Goal: Feedback & Contribution: Leave review/rating

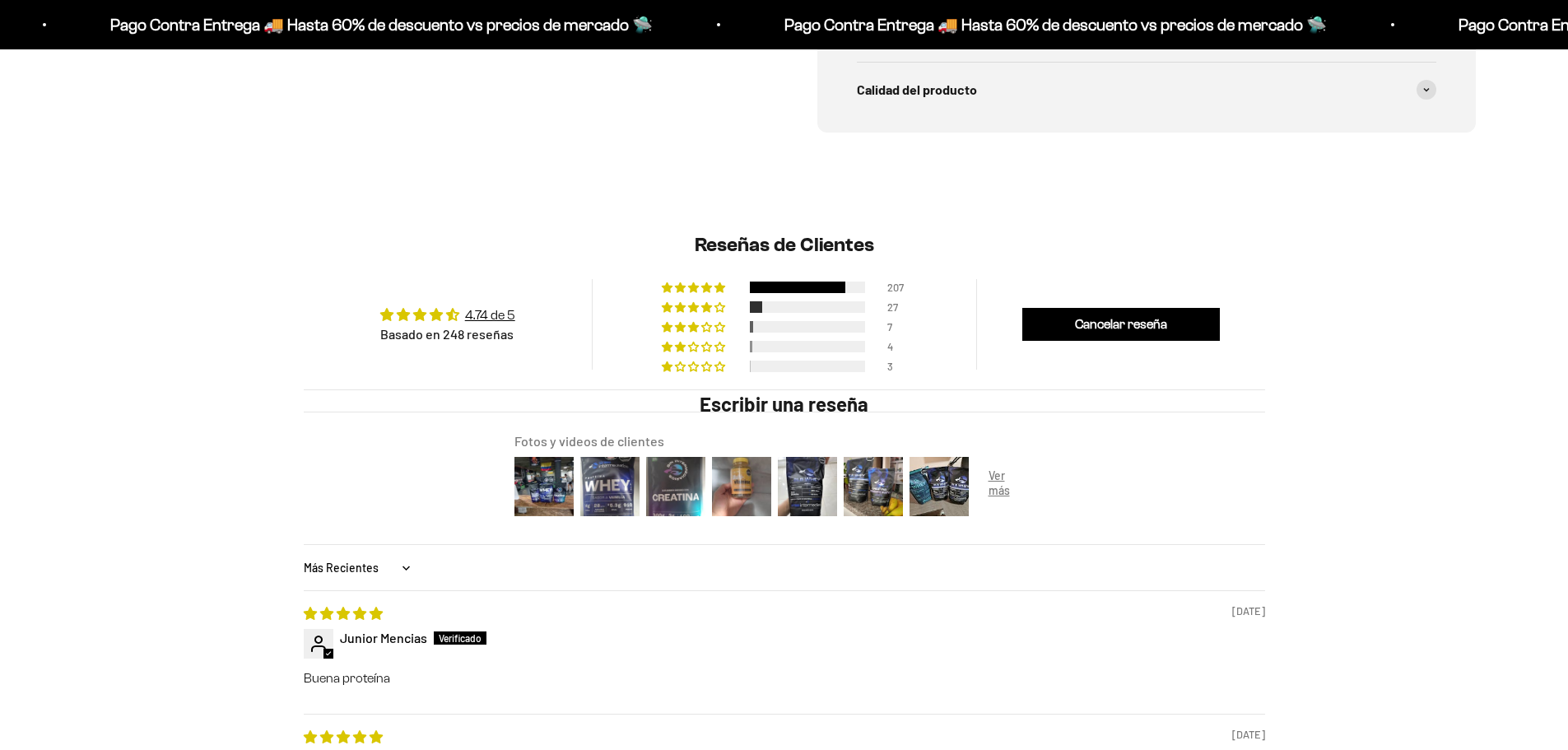
scroll to position [46, 0]
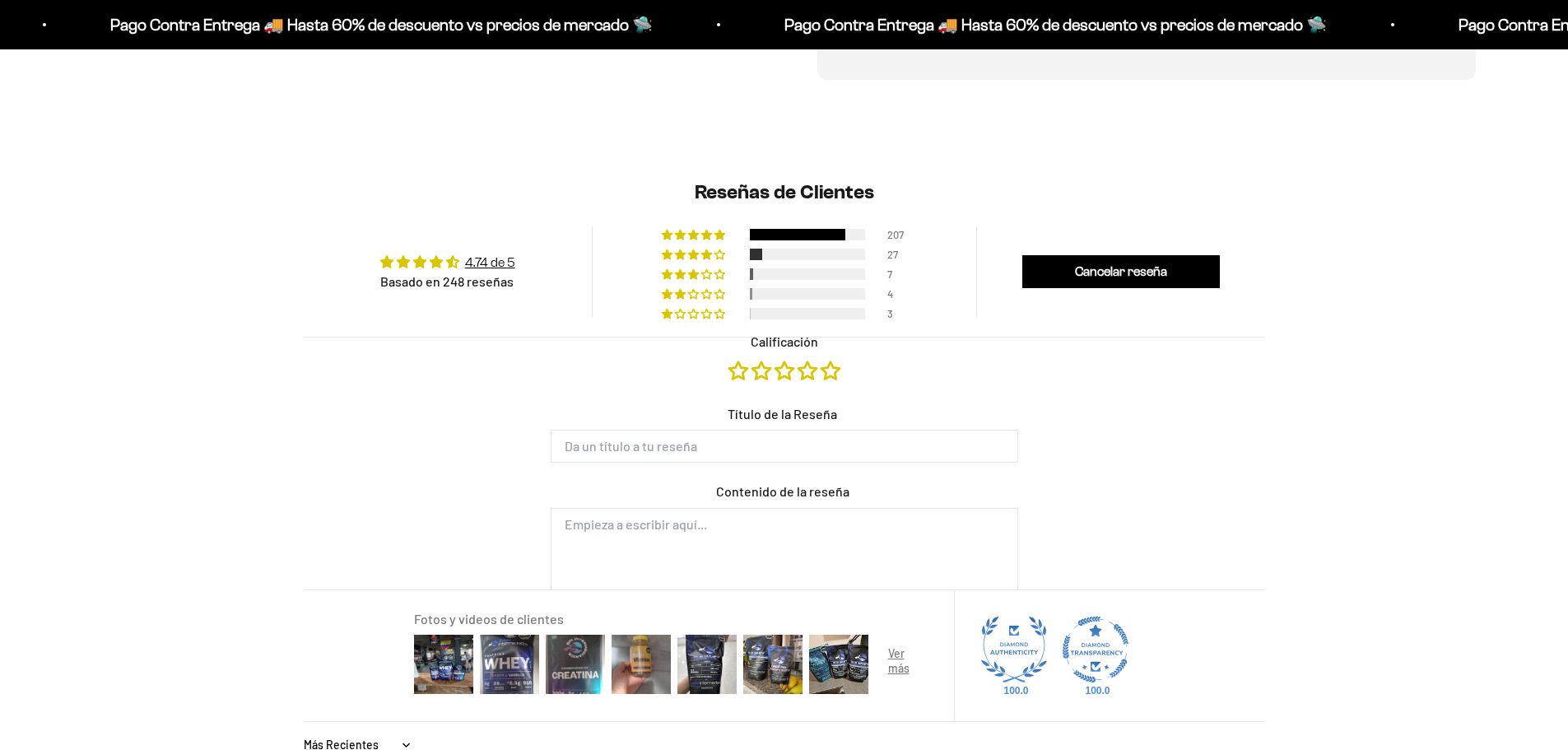
type input "[PERSON_NAME]"
type input "[EMAIL_ADDRESS][DOMAIN_NAME]"
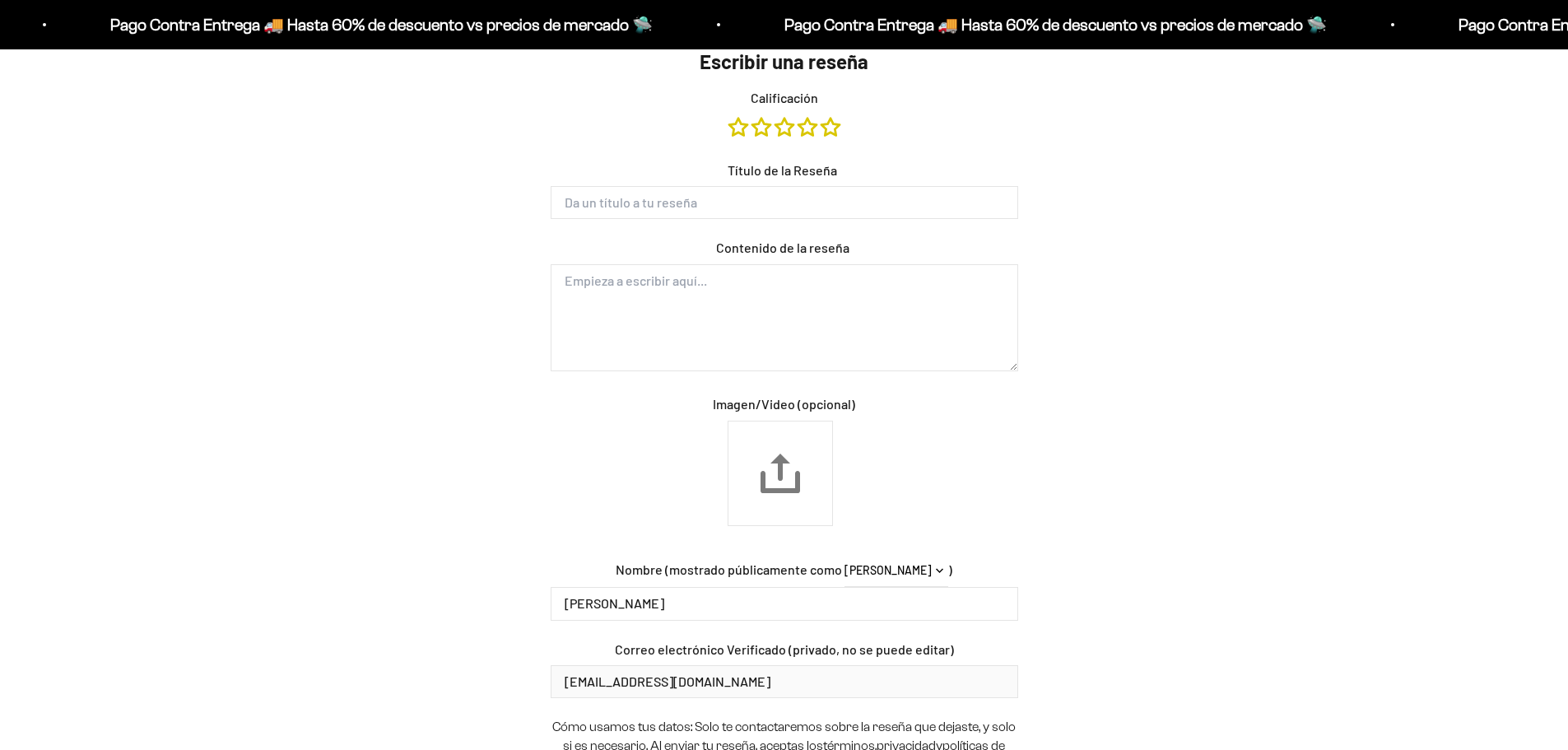
scroll to position [1579, 0]
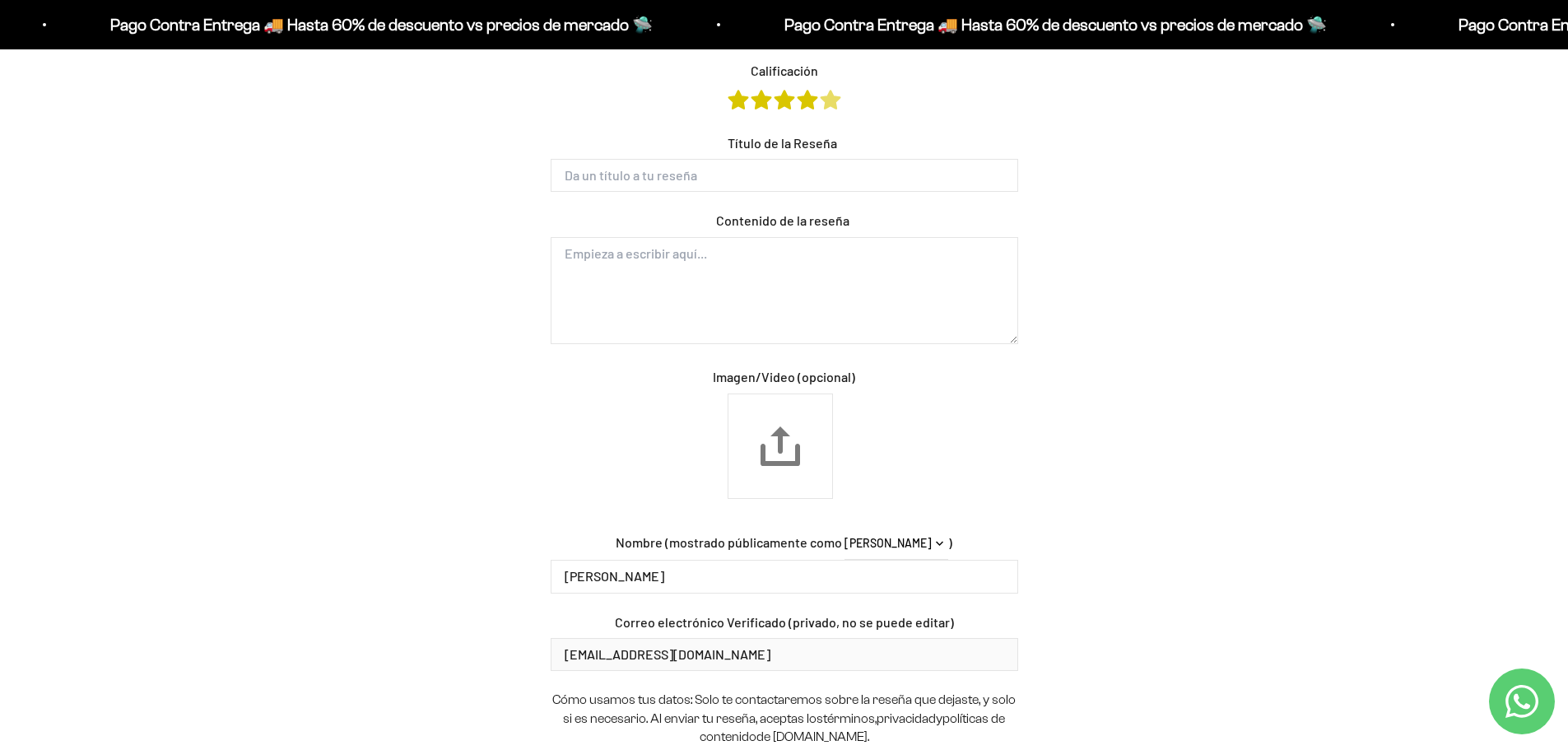
click at [829, 97] on link "Calificación" at bounding box center [830, 100] width 19 height 18
click at [825, 180] on input "Título de la Reseña" at bounding box center [784, 175] width 467 height 33
type input "Excelente Proteina"
type textarea "Muchas"
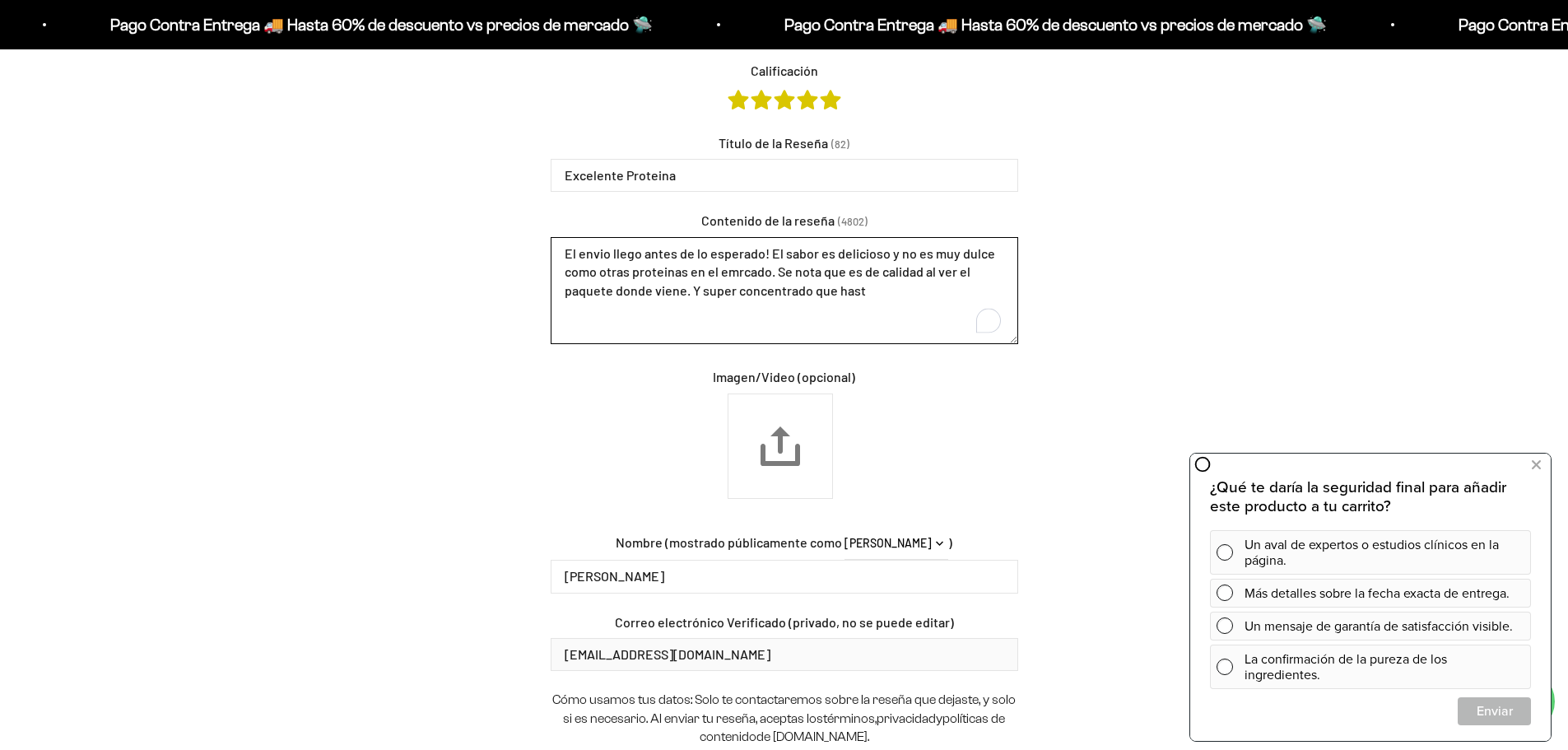
click at [878, 293] on textarea "El envio llego antes de lo esperado! El sabor es delicioso y no es muy dulce co…" at bounding box center [784, 290] width 467 height 107
drag, startPoint x: 889, startPoint y: 290, endPoint x: 870, endPoint y: 290, distance: 19.0
click at [870, 290] on textarea "El envio llego antes de lo esperado! El sabor es delicioso y no es muy dulce co…" at bounding box center [784, 290] width 467 height 107
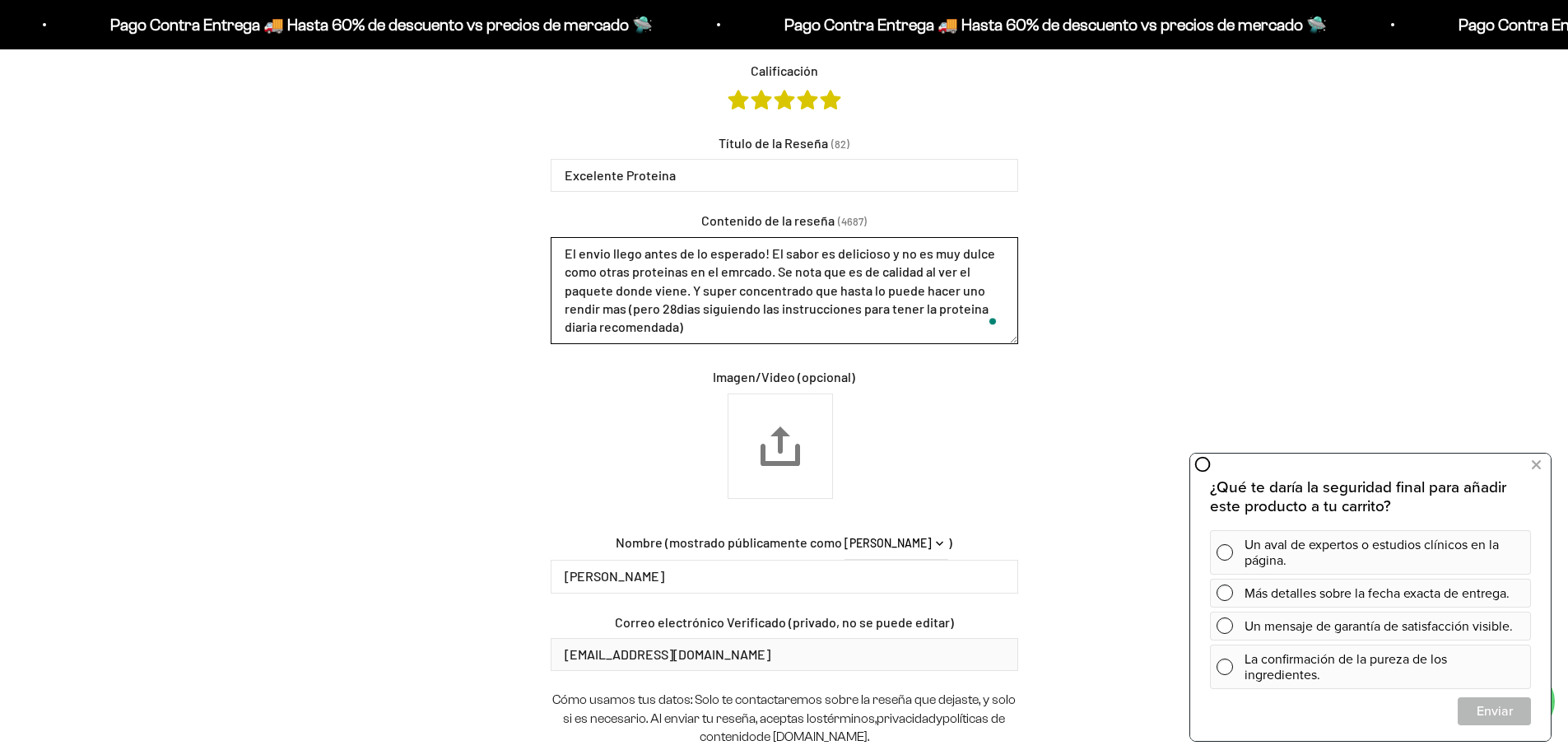
click at [933, 311] on textarea "El envio llego antes de lo esperado! El sabor es delicioso y no es muy dulce co…" at bounding box center [784, 290] width 467 height 107
drag, startPoint x: 856, startPoint y: 311, endPoint x: 702, endPoint y: 331, distance: 155.3
click at [702, 331] on textarea "El envio llego antes de lo esperado! El sabor es delicioso y no es muy dulce co…" at bounding box center [784, 290] width 467 height 107
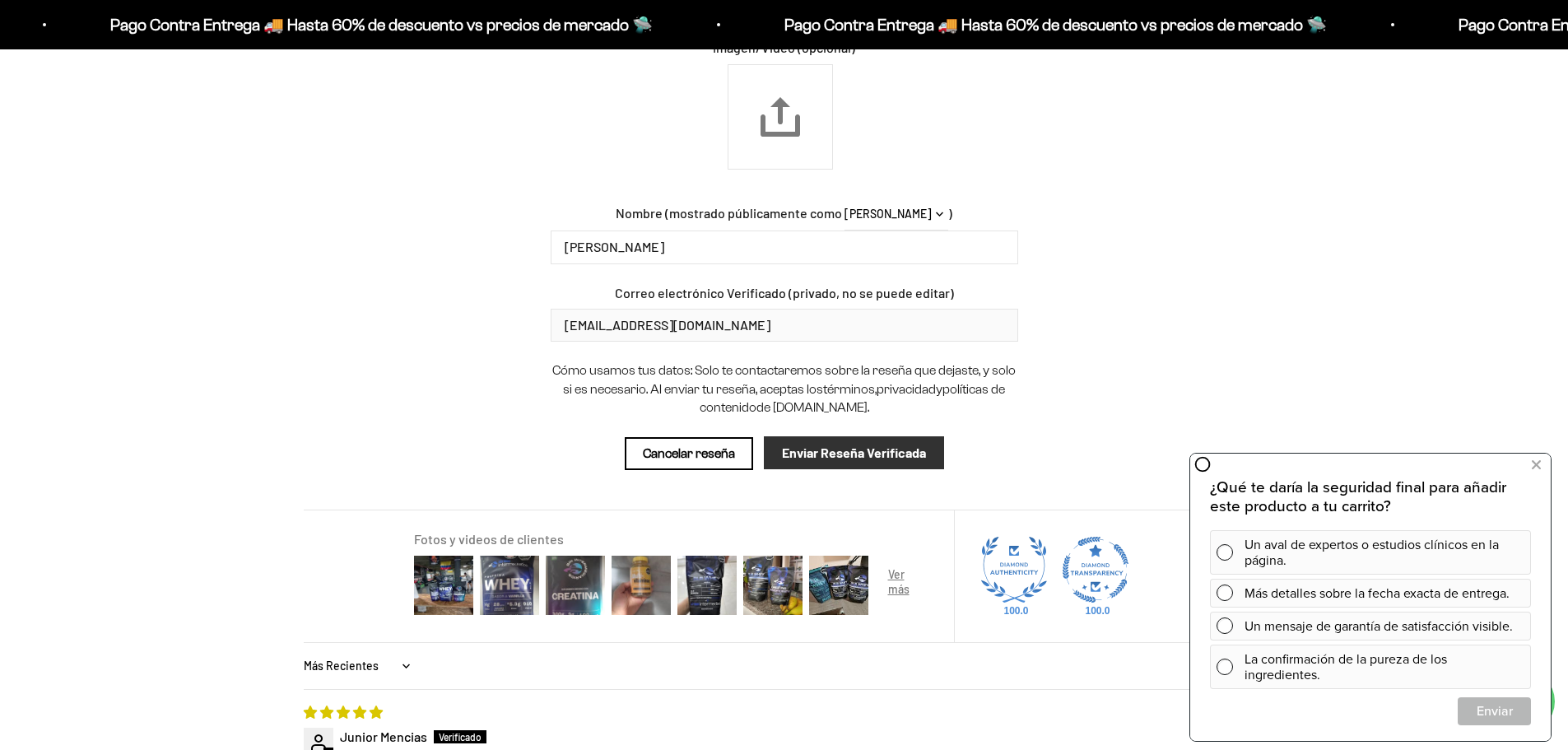
type textarea "El envio llego antes de lo esperado! El sabor es delicioso y no es muy dulce co…"
click at [832, 451] on input "Enviar Reseña Verificada" at bounding box center [854, 453] width 180 height 33
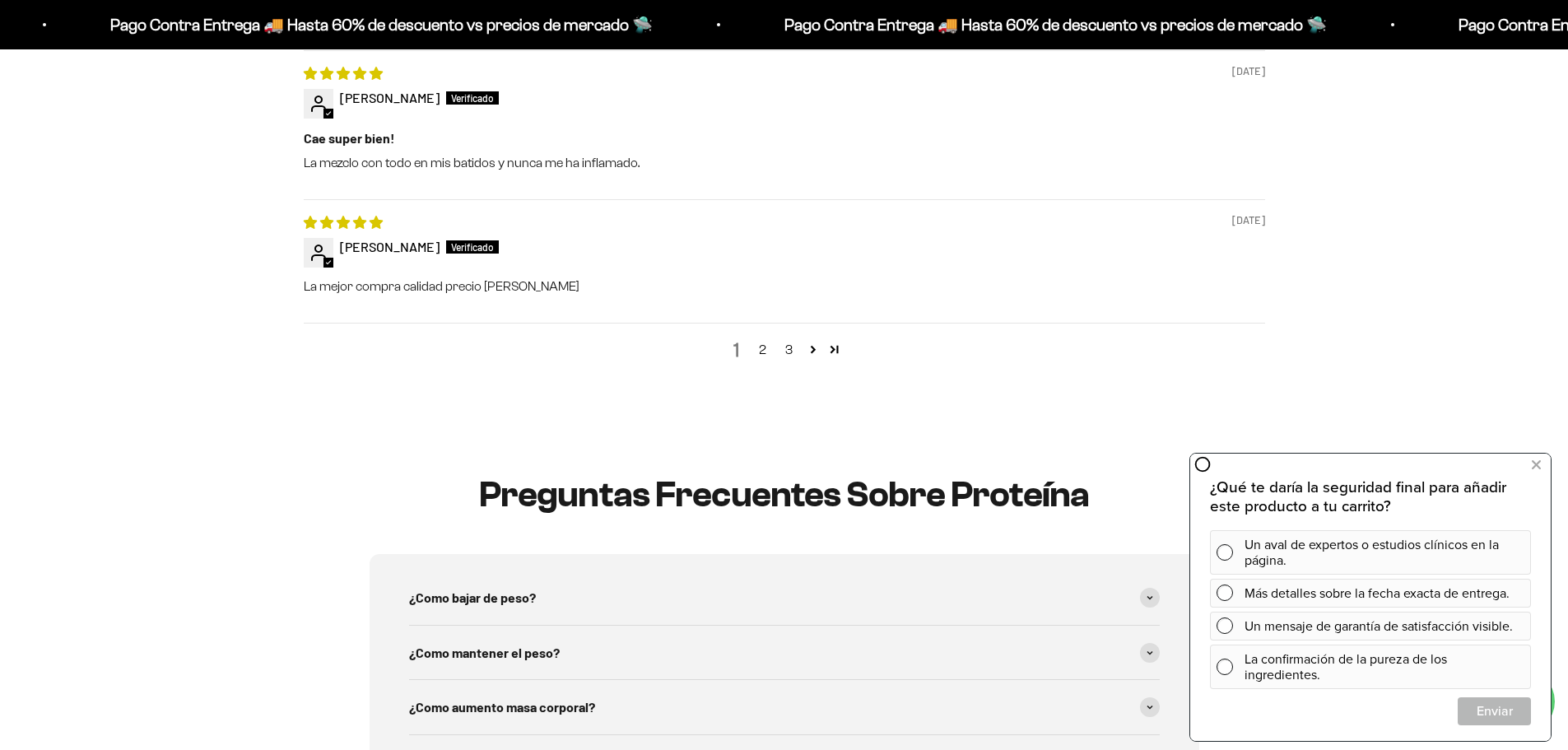
scroll to position [2494, 0]
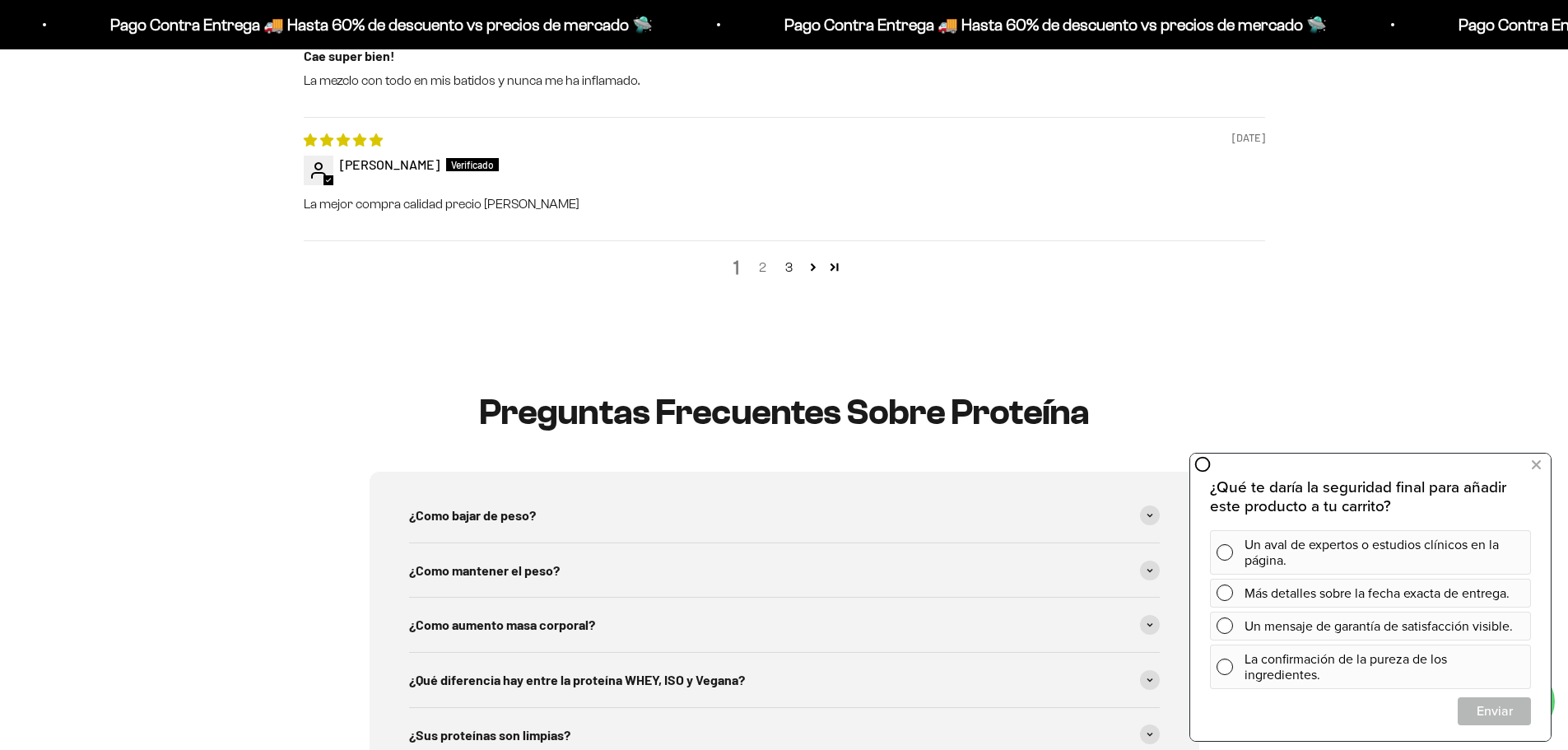
click at [764, 275] on link "2" at bounding box center [763, 267] width 26 height 19
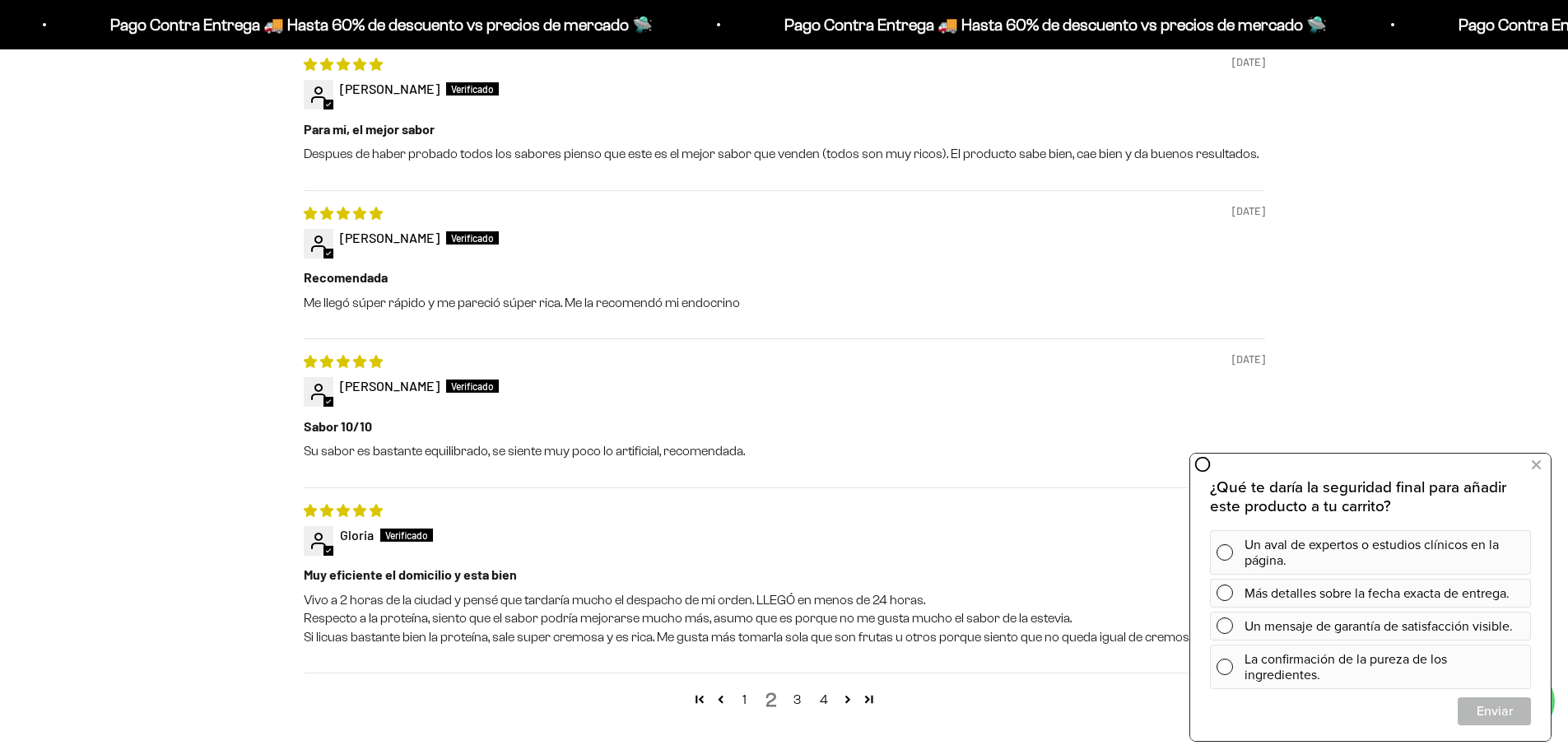
scroll to position [2072, 0]
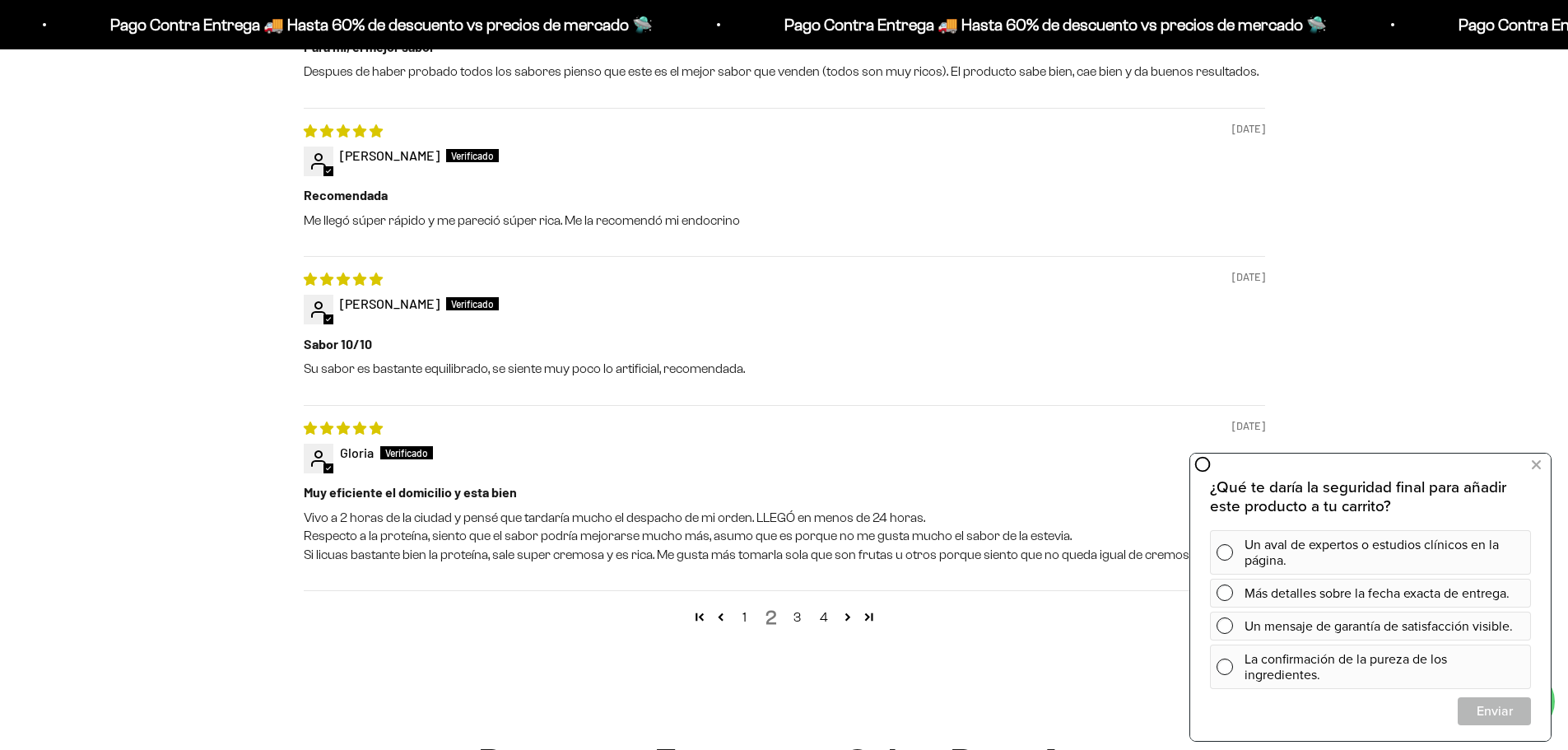
click at [794, 623] on link "3" at bounding box center [797, 617] width 26 height 19
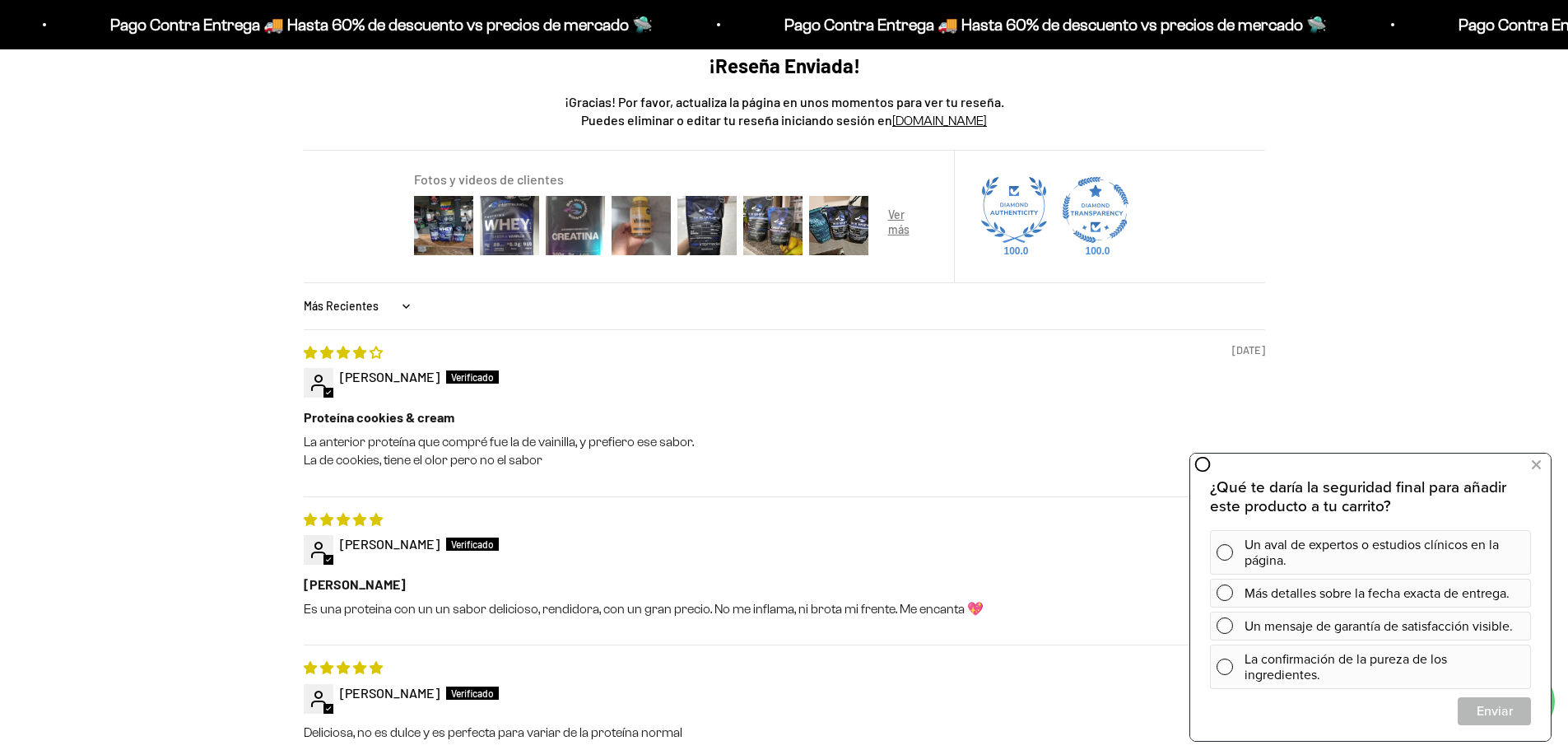
scroll to position [1990, 0]
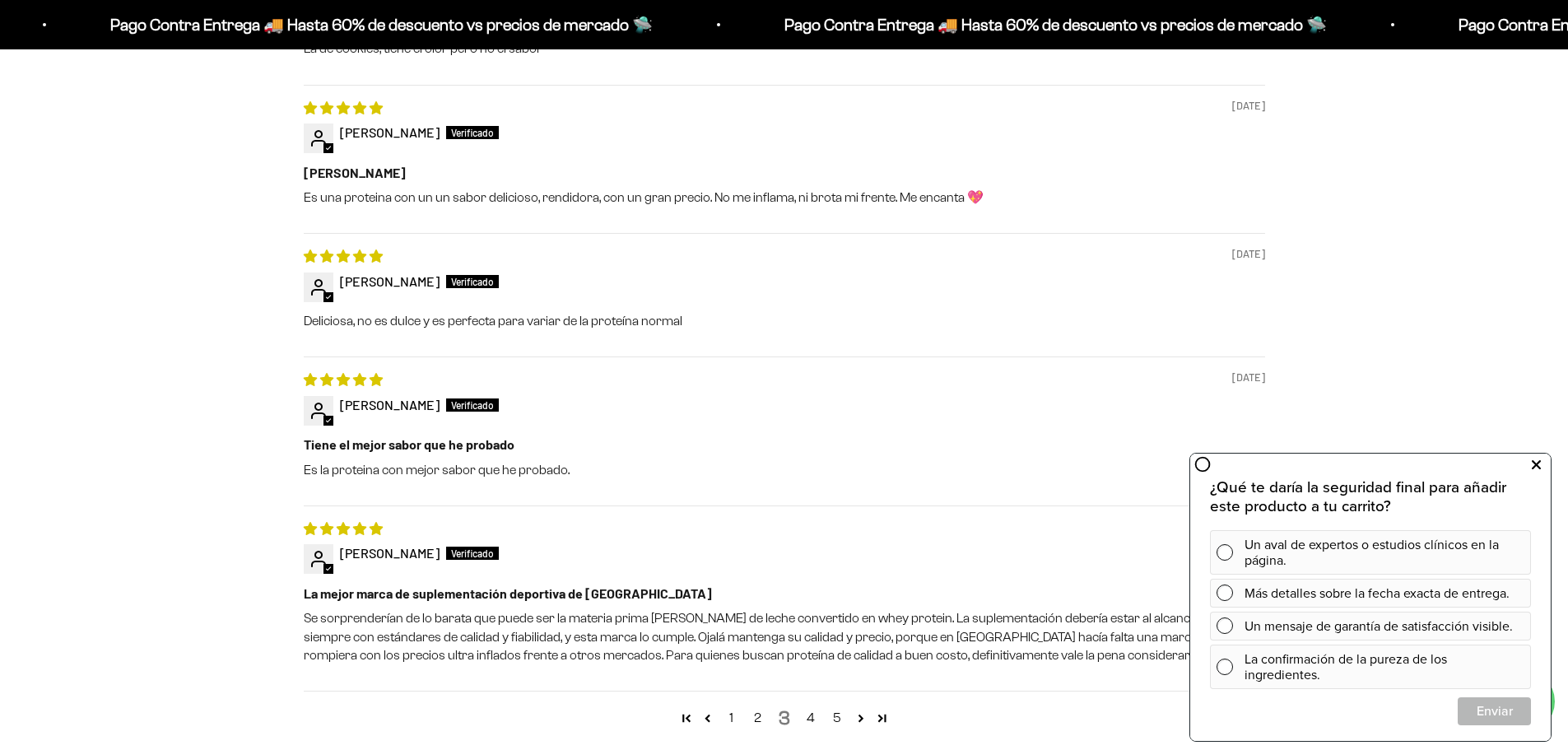
click at [1533, 465] on icon at bounding box center [1536, 465] width 9 height 21
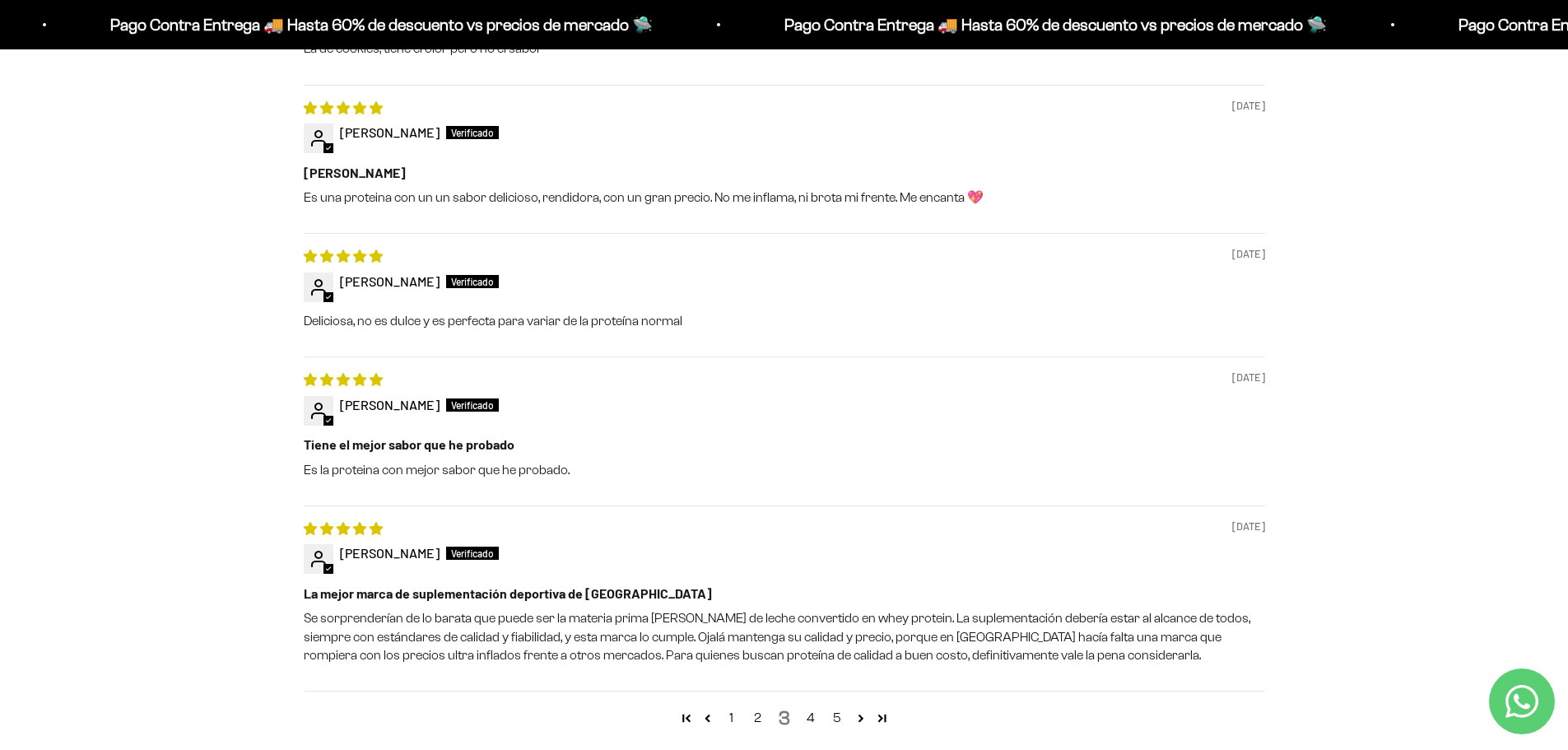
click at [1401, 492] on div "Reseñas de Clientes 4.74 de 5 Basado en 248 reseñas 207 27 7 4 3 Ver todas las …" at bounding box center [784, 88] width 1383 height 1351
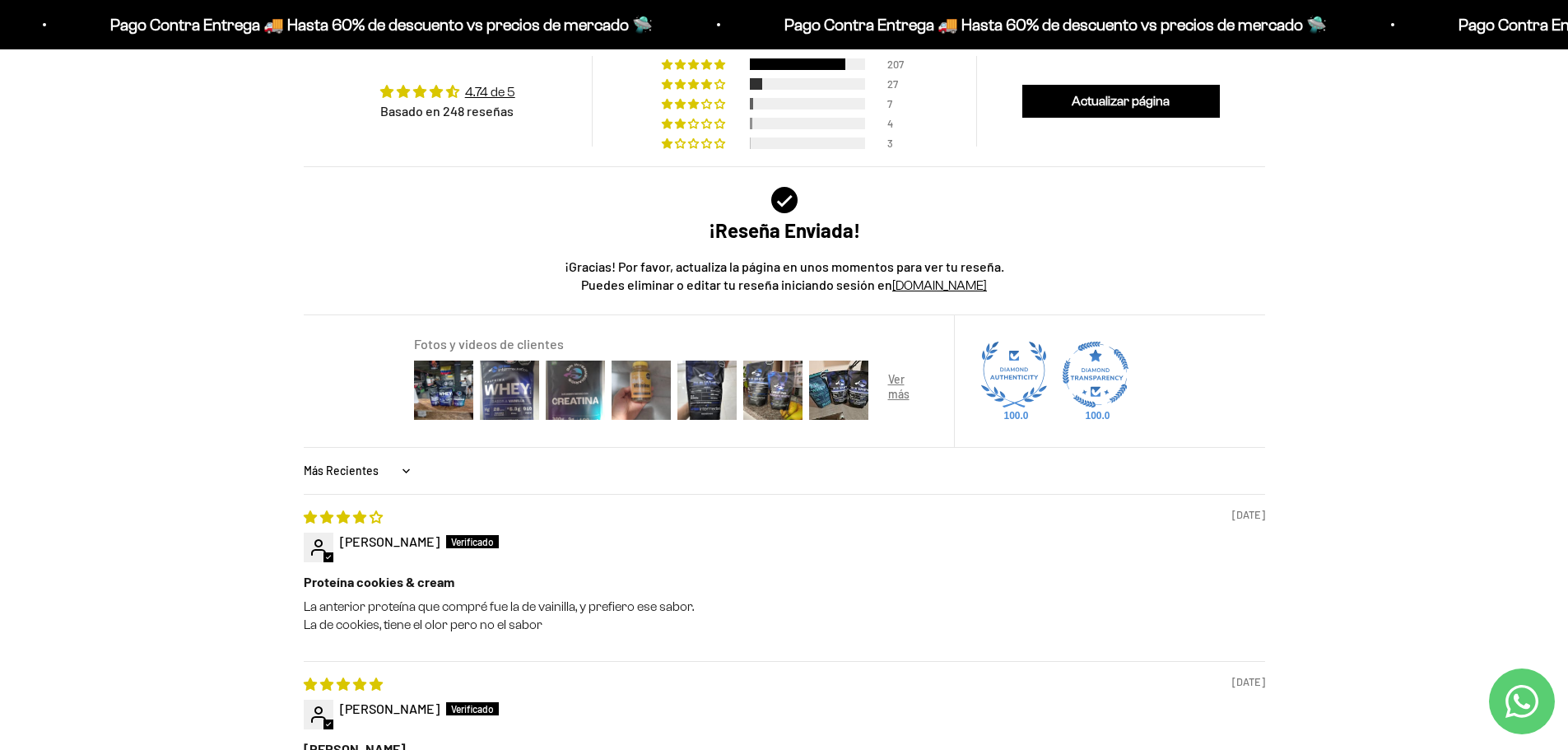
scroll to position [1331, 0]
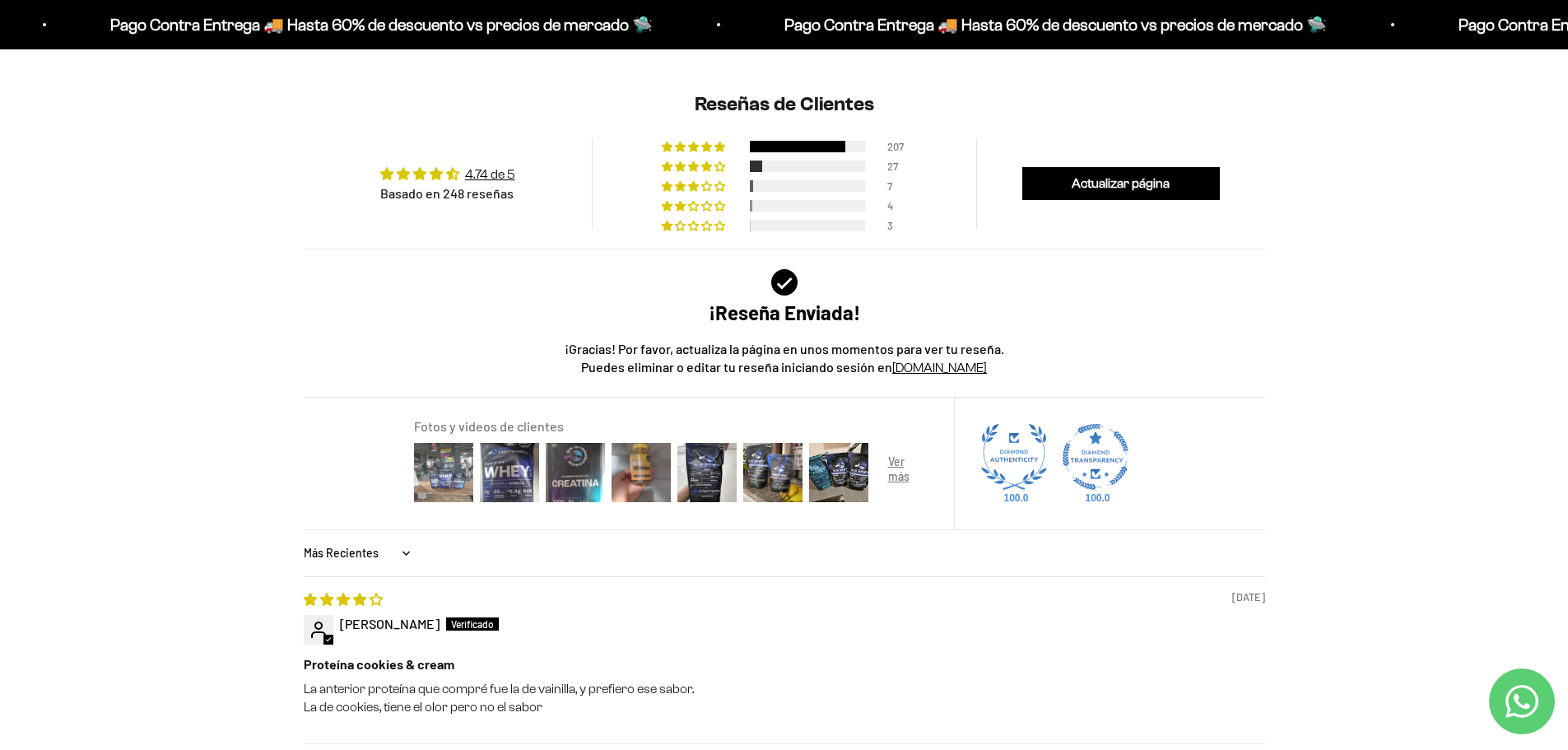
click at [454, 495] on img at bounding box center [443, 472] width 66 height 66
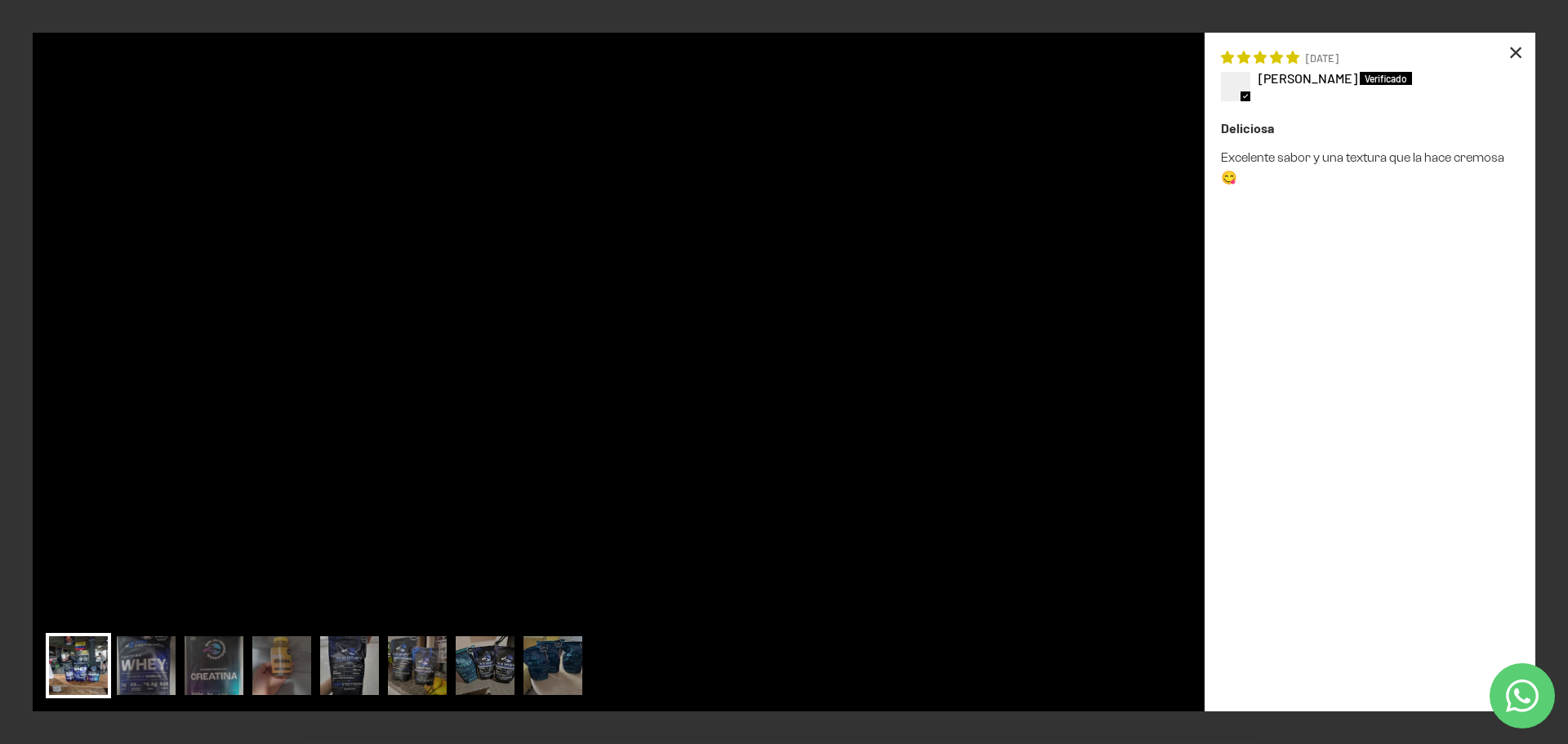
click at [1517, 46] on div "×" at bounding box center [1515, 52] width 39 height 39
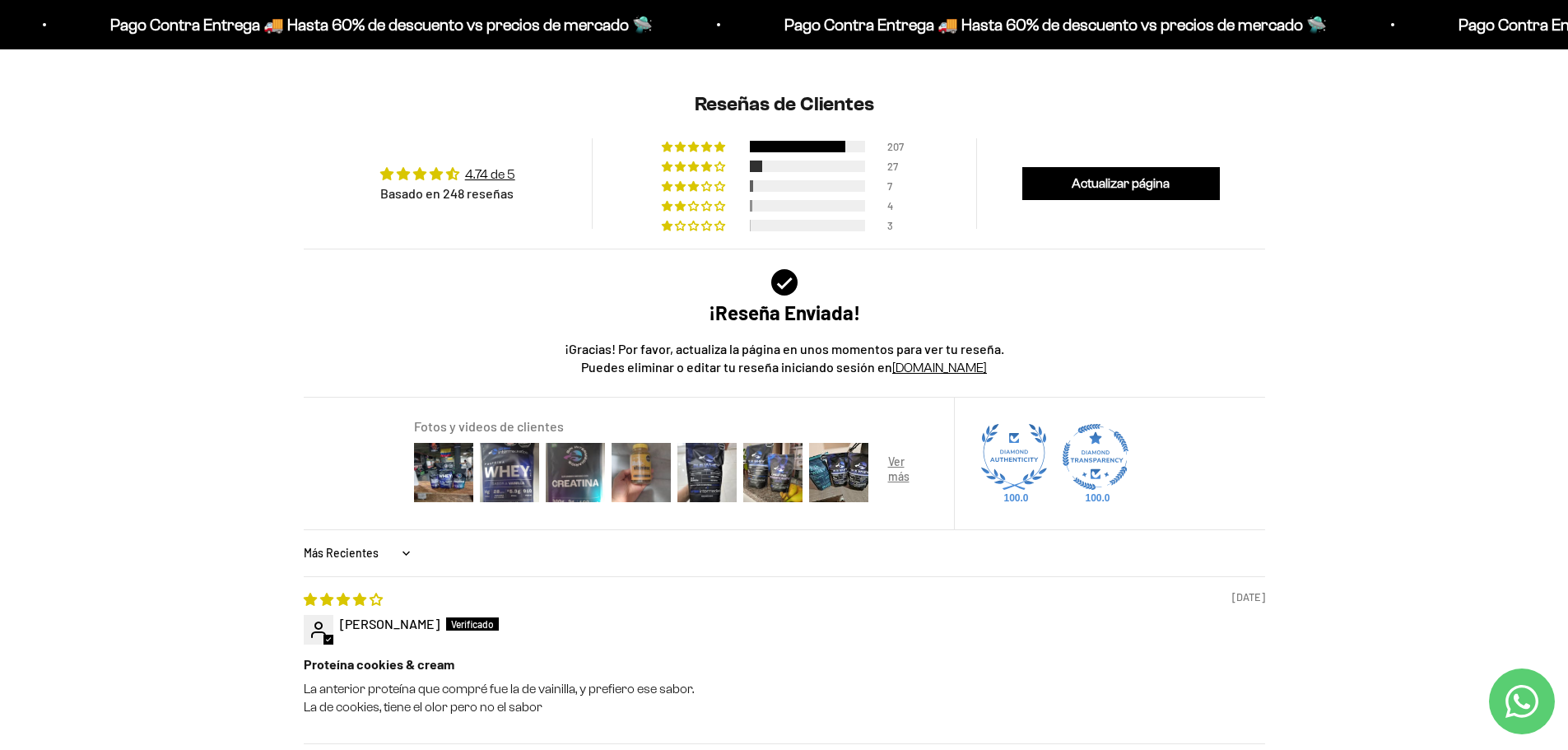
click at [950, 276] on div "¡Reseña Enviada!" at bounding box center [784, 298] width 467 height 58
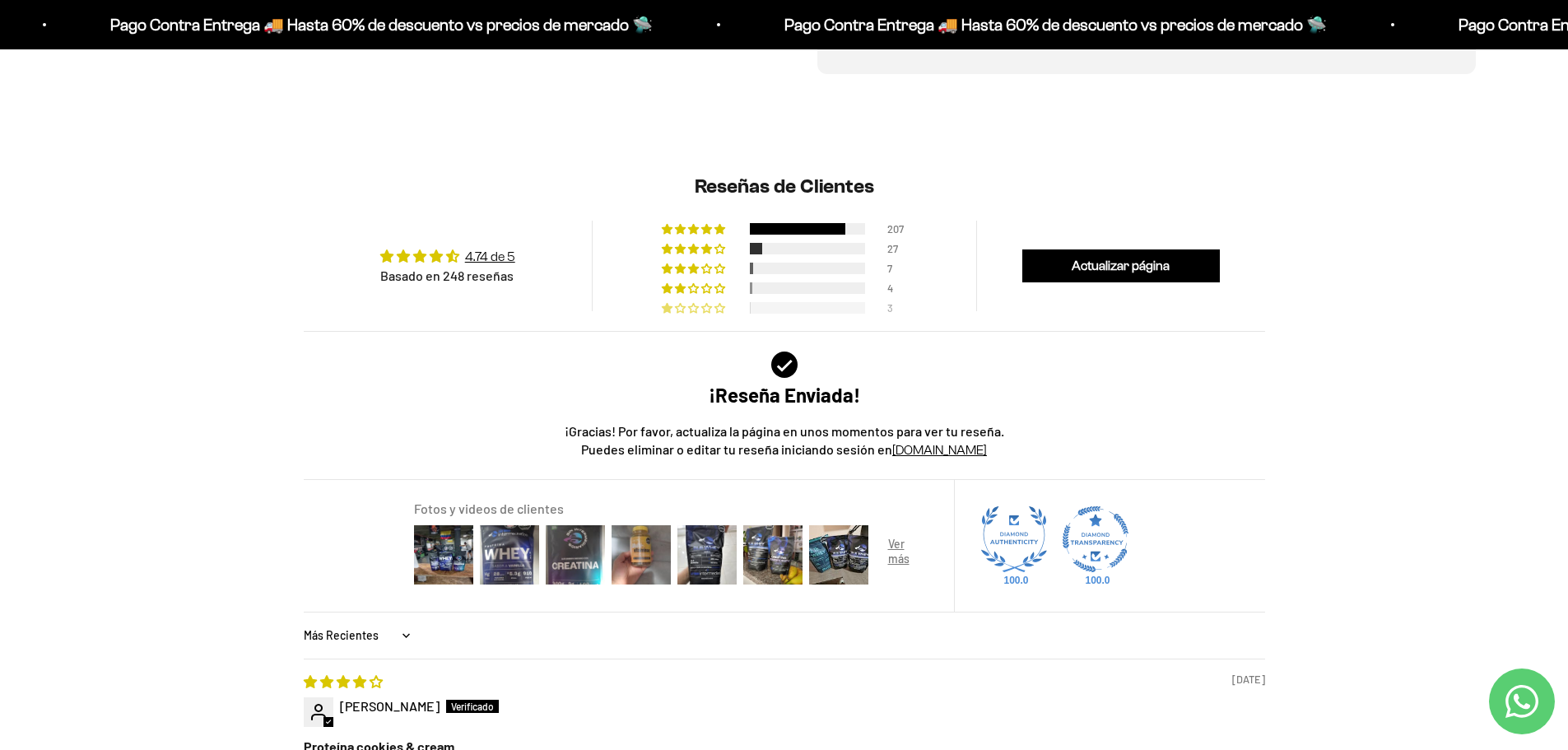
click at [779, 309] on div at bounding box center [807, 308] width 115 height 12
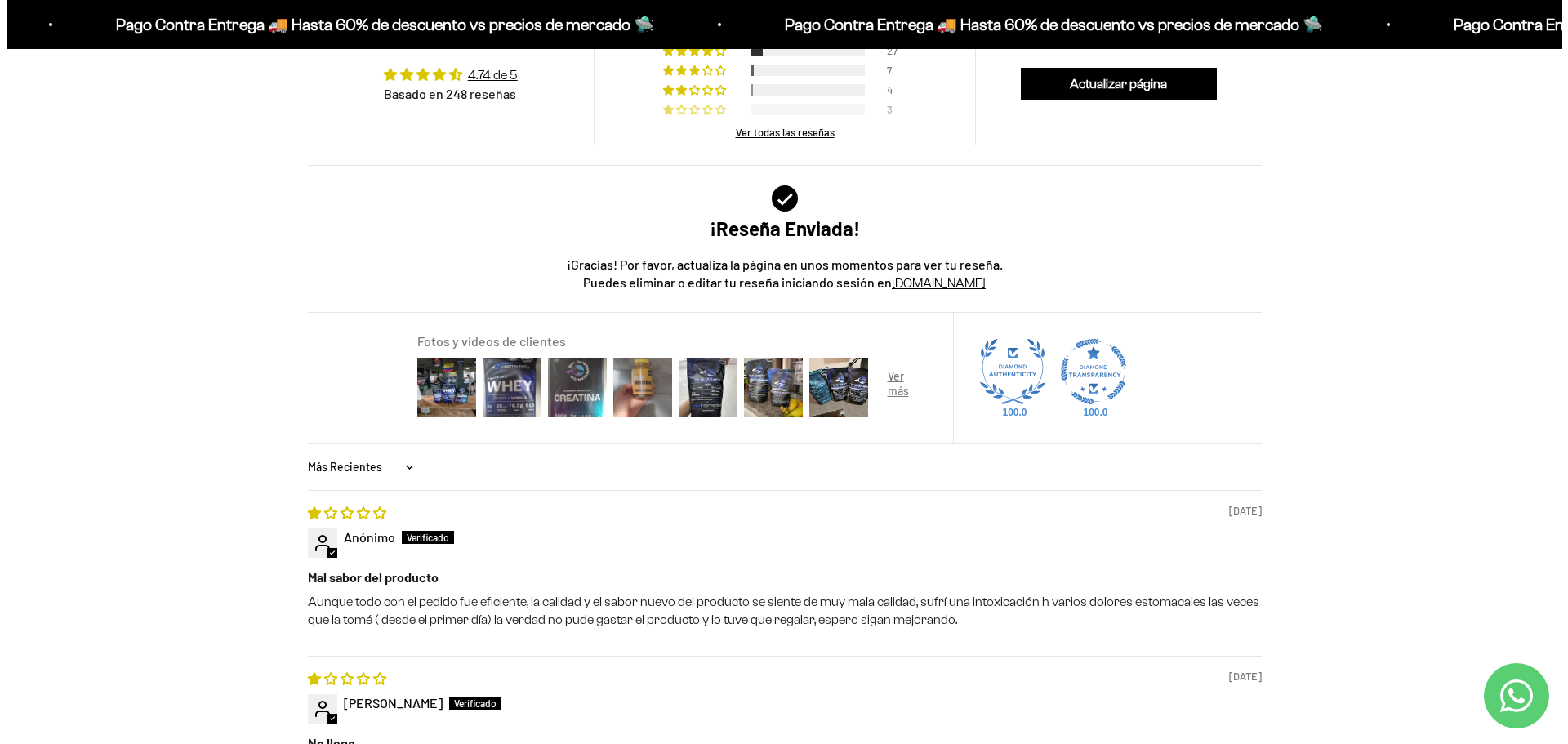
scroll to position [1353, 0]
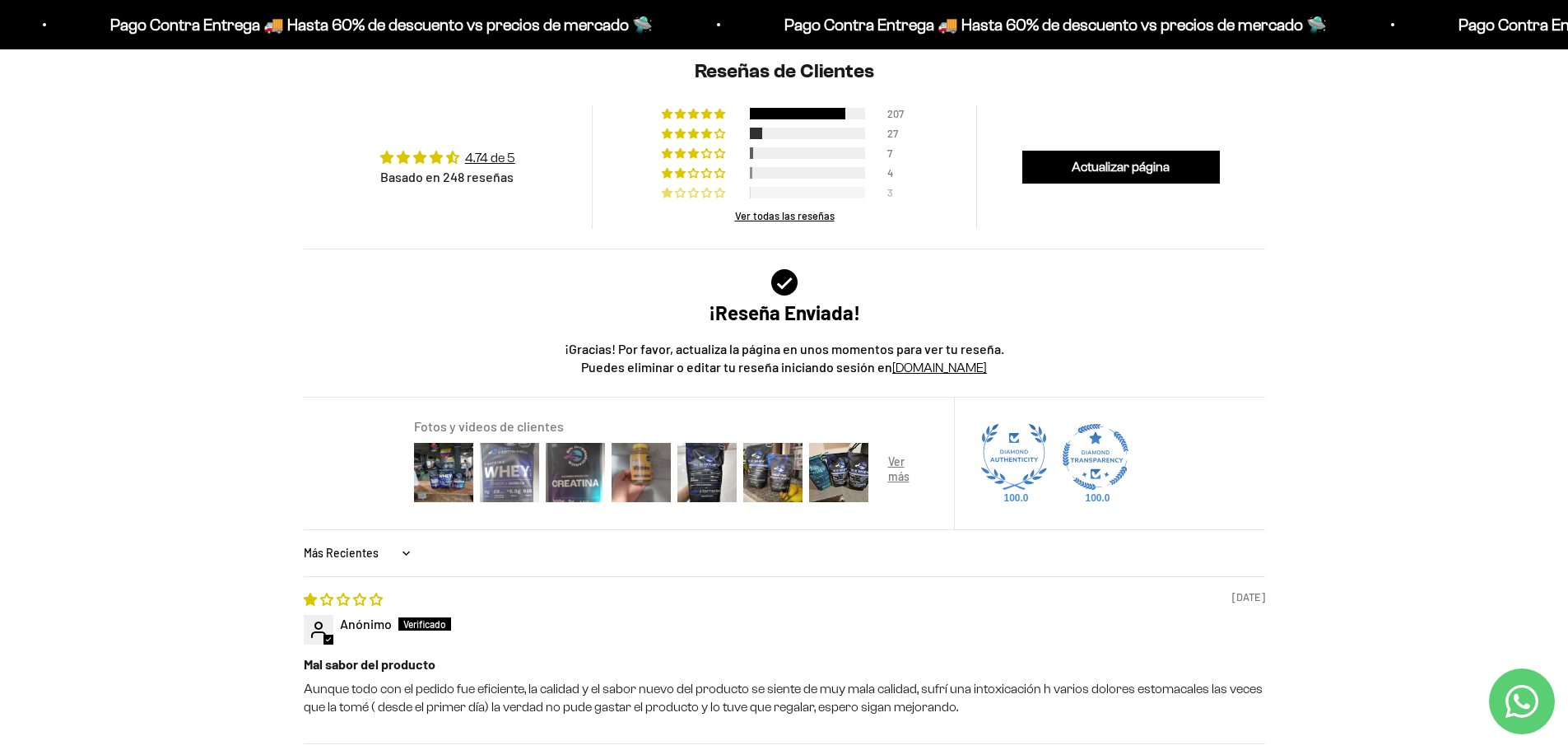
click at [479, 482] on img at bounding box center [509, 472] width 66 height 66
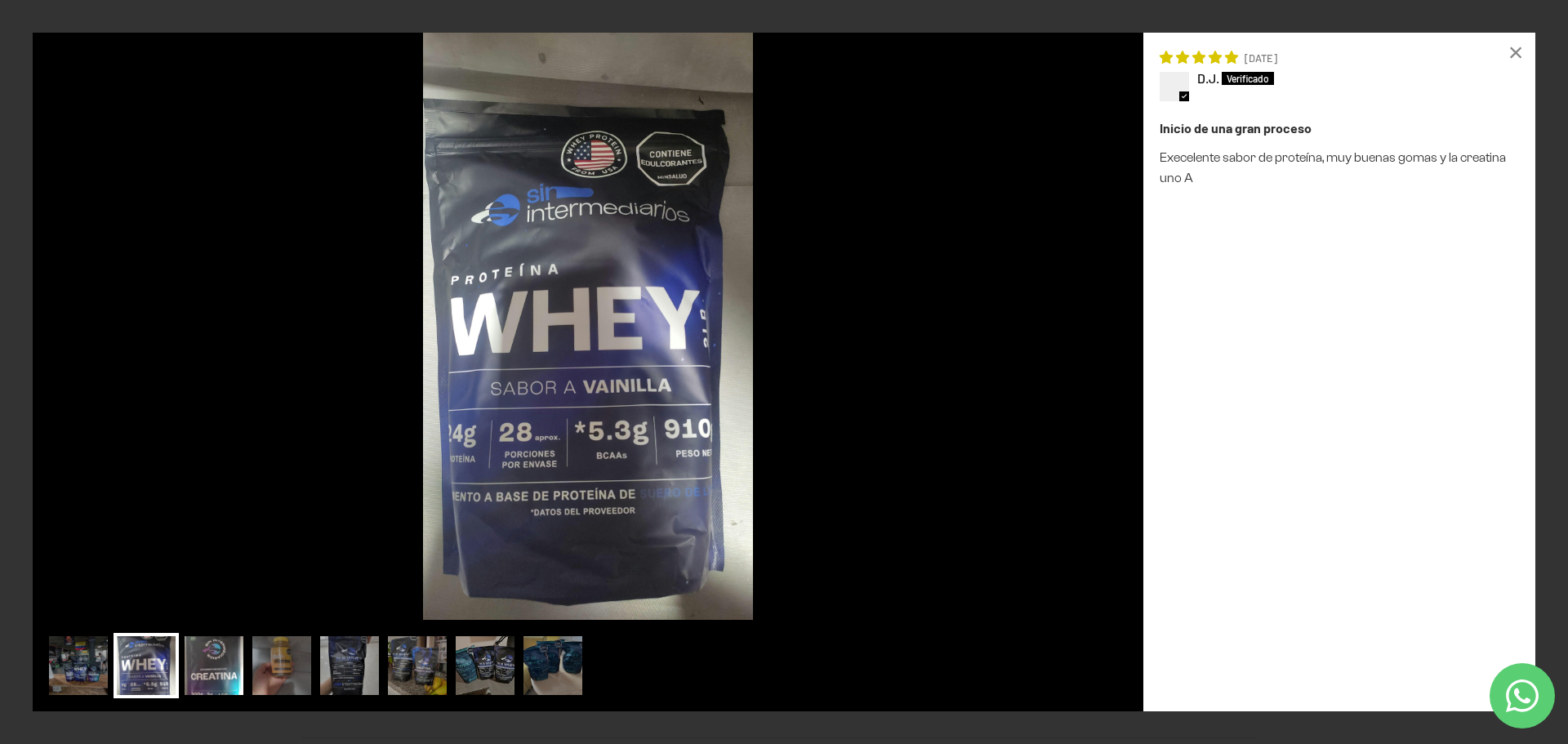
click at [229, 669] on img at bounding box center [214, 665] width 65 height 65
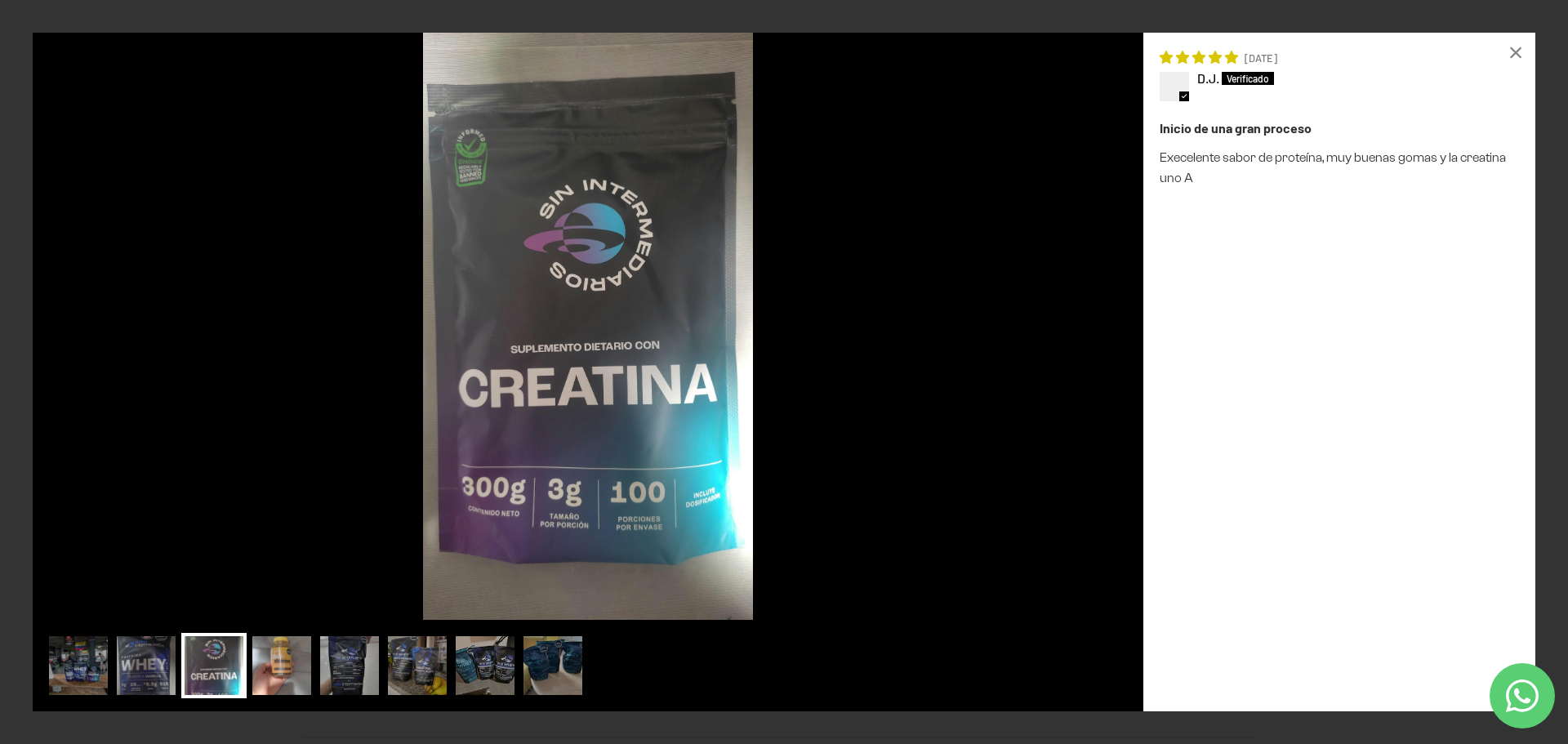
click at [267, 661] on img at bounding box center [281, 665] width 65 height 65
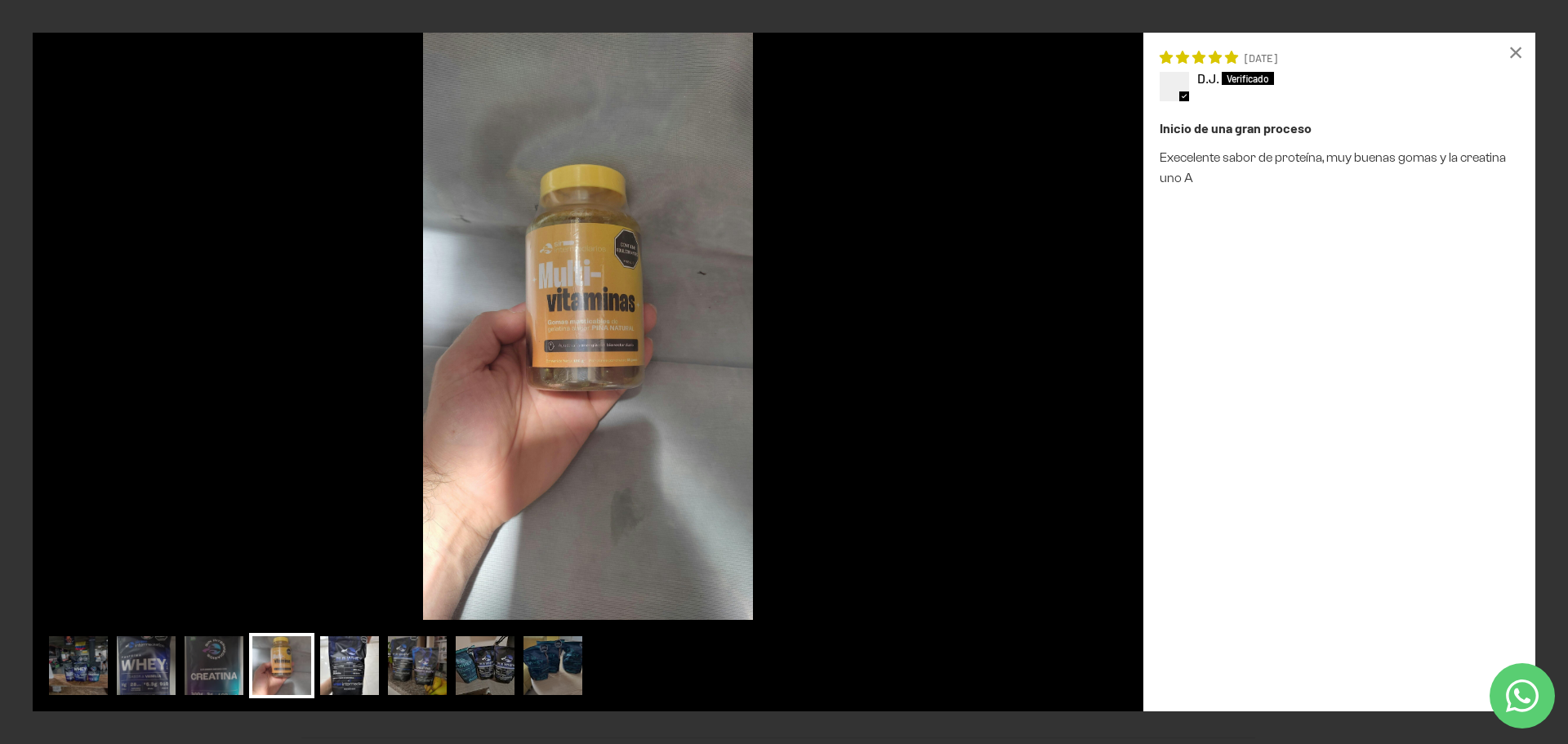
click at [375, 659] on img at bounding box center [350, 665] width 65 height 65
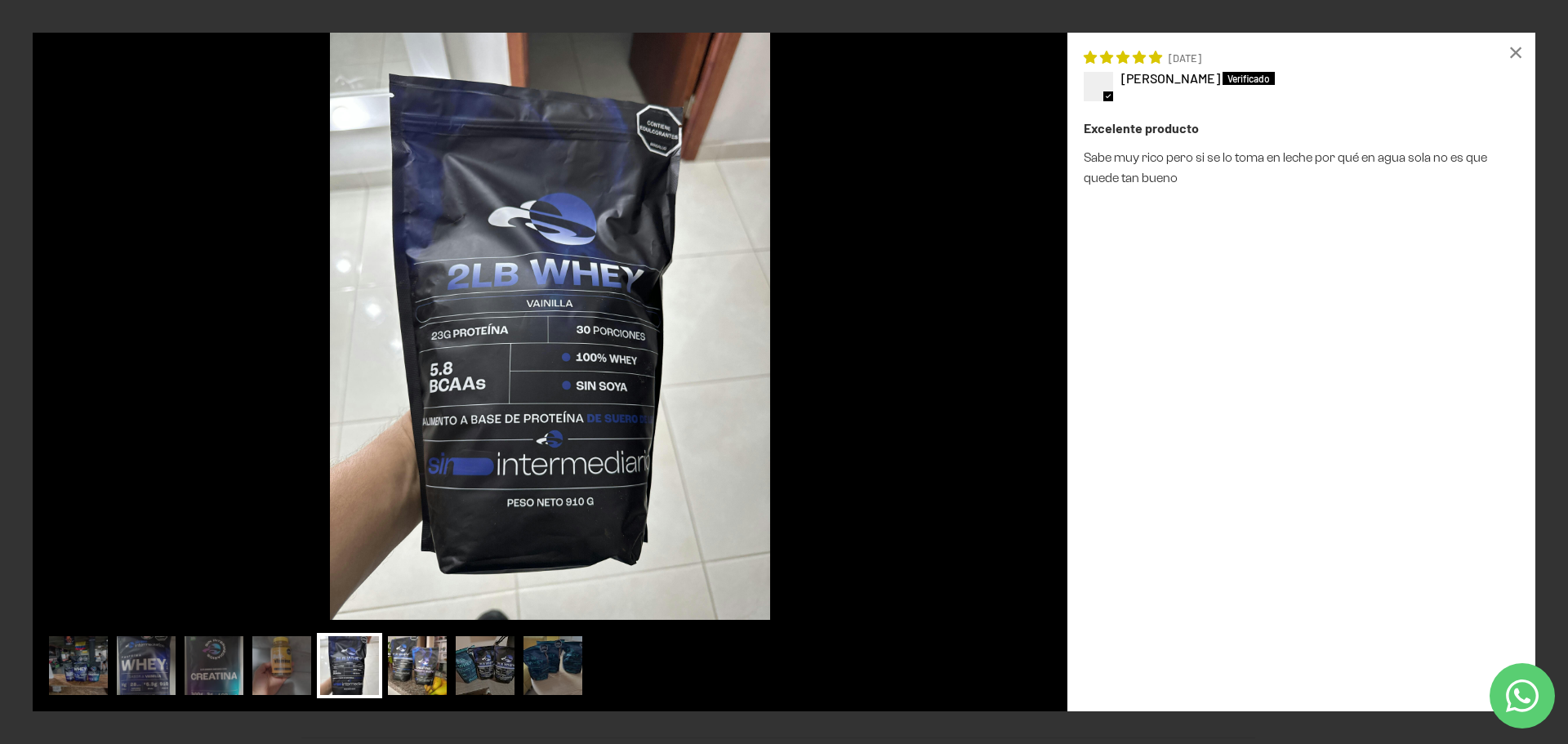
click at [412, 659] on img at bounding box center [418, 665] width 65 height 65
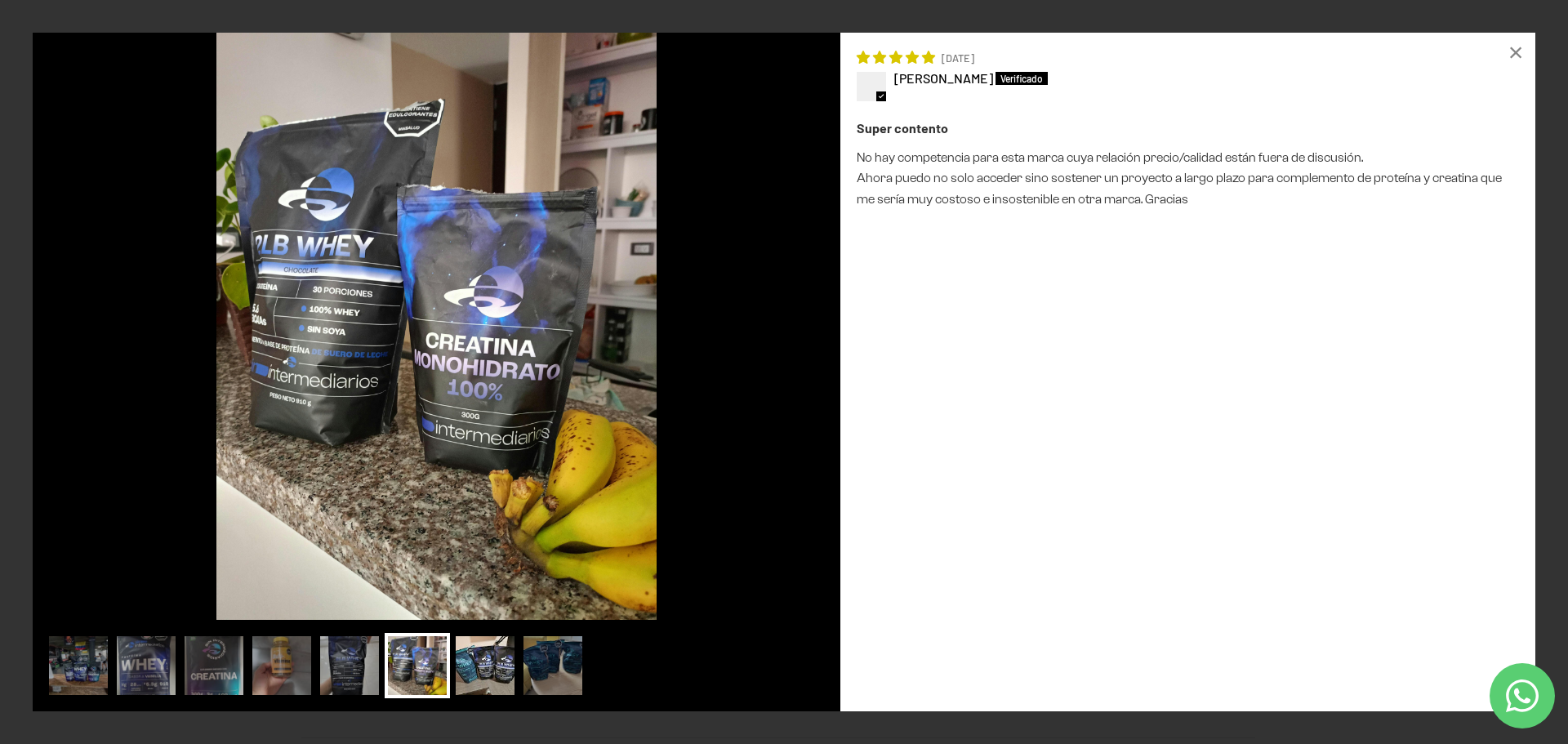
click at [473, 668] on img at bounding box center [485, 665] width 65 height 65
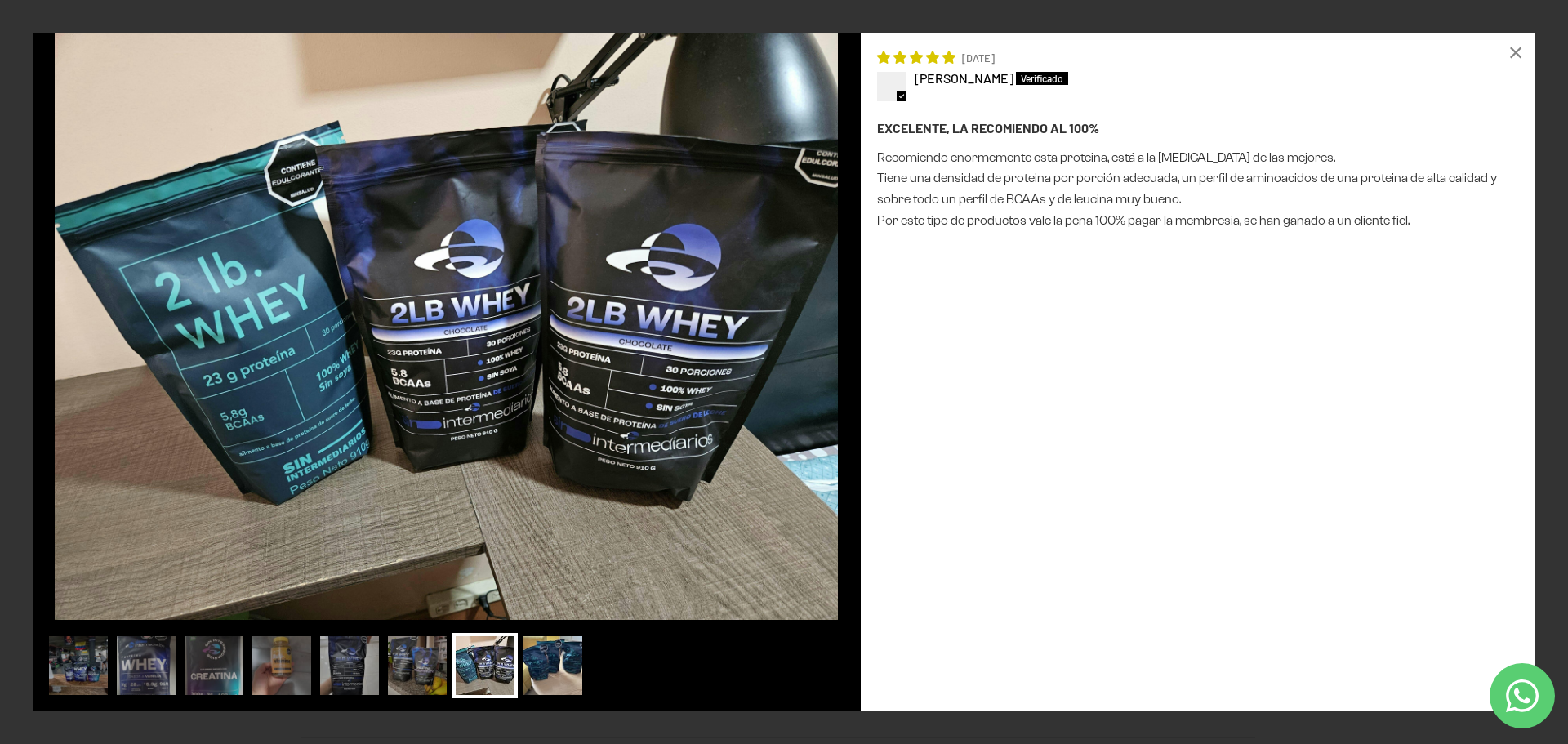
click at [579, 660] on img at bounding box center [553, 665] width 65 height 65
